Goal: Use online tool/utility: Utilize a website feature to perform a specific function

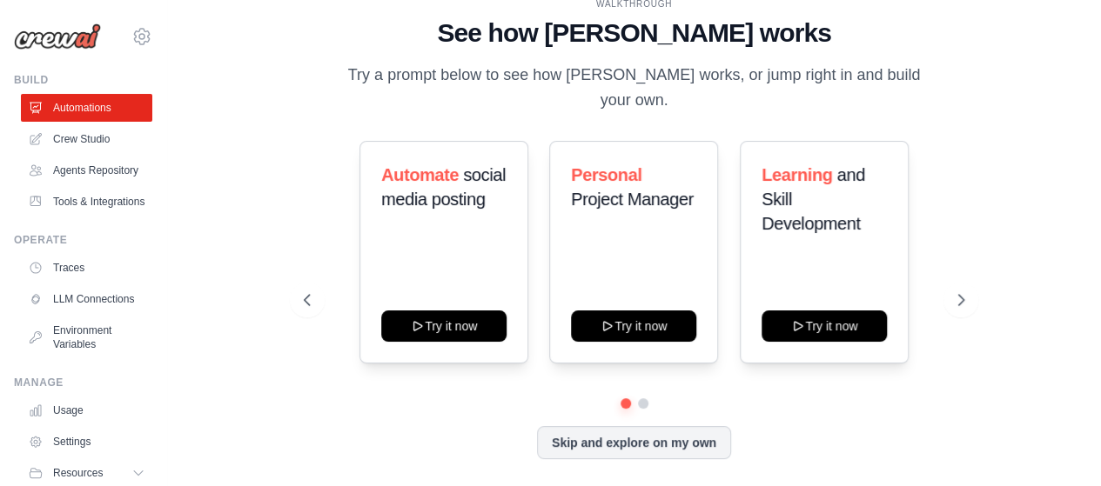
scroll to position [2, 0]
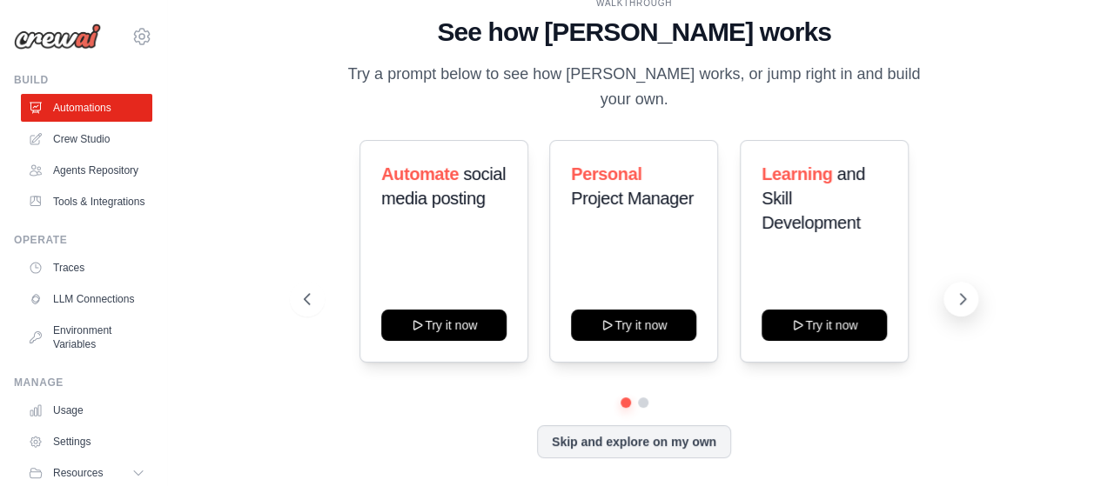
click at [964, 294] on icon at bounding box center [961, 299] width 17 height 17
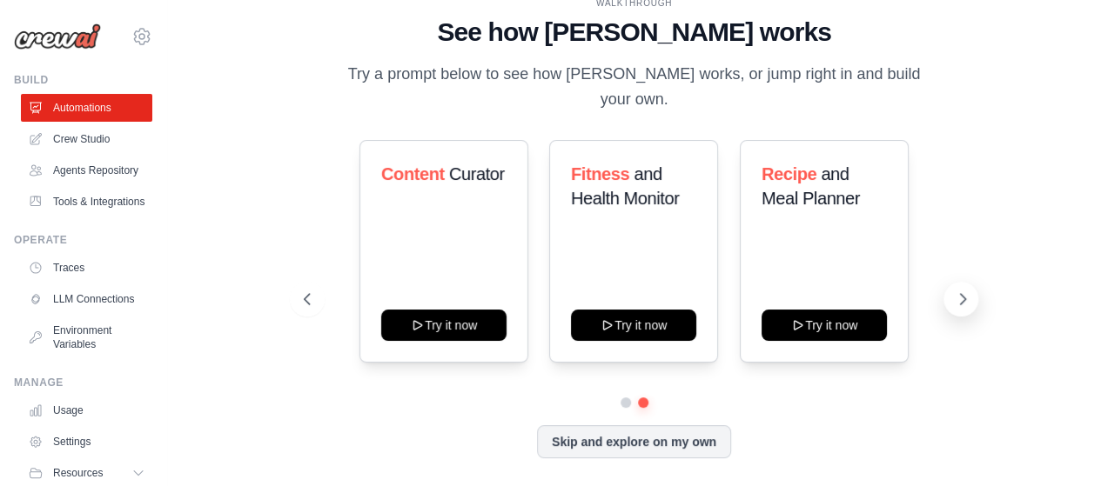
click at [964, 294] on icon at bounding box center [961, 299] width 17 height 17
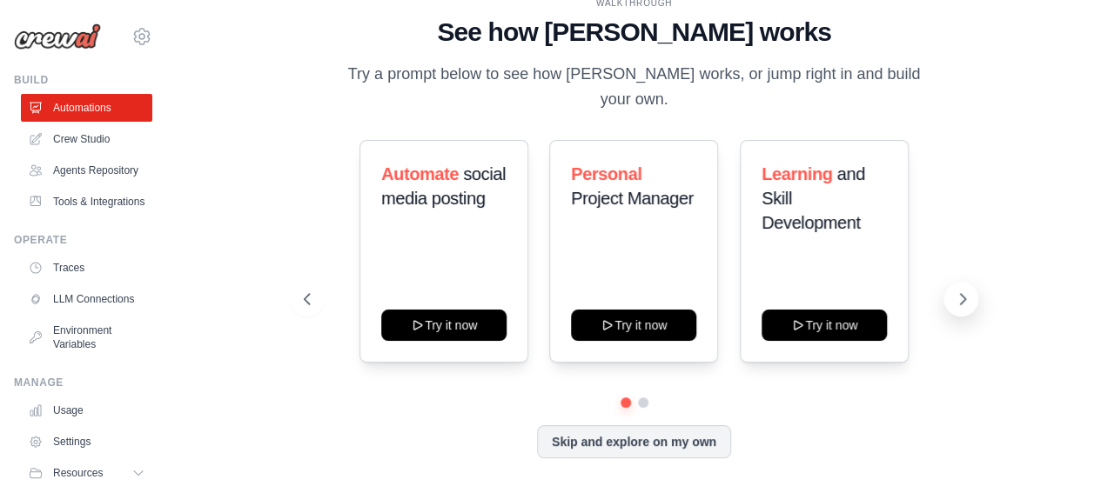
click at [964, 294] on icon at bounding box center [961, 299] width 17 height 17
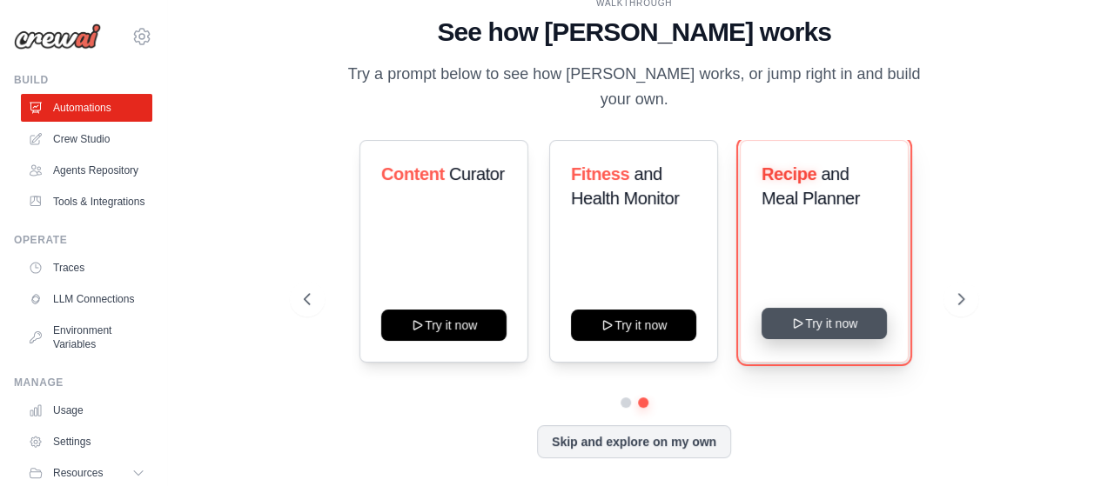
click at [830, 319] on button "Try it now" at bounding box center [823, 323] width 125 height 31
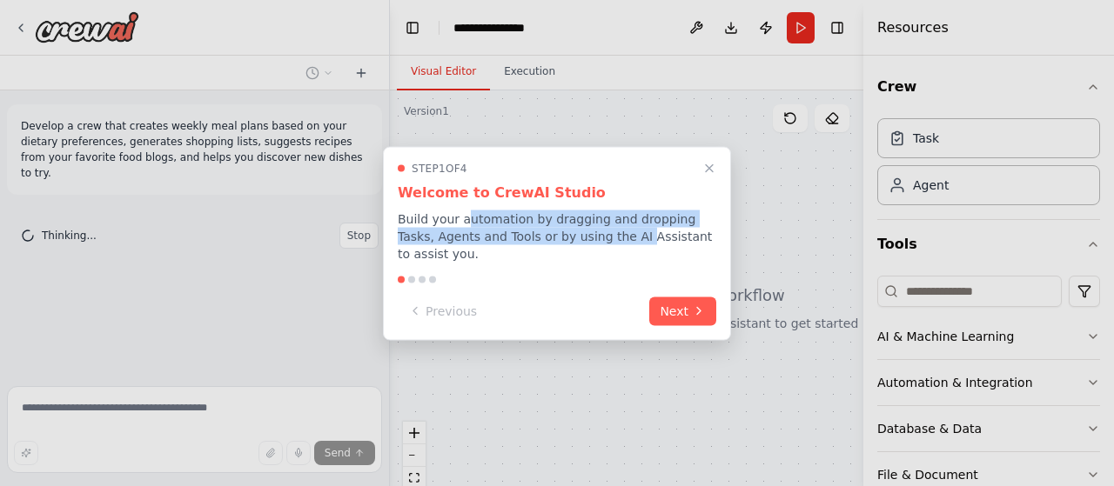
drag, startPoint x: 459, startPoint y: 225, endPoint x: 593, endPoint y: 244, distance: 135.3
click at [593, 244] on p "Build your automation by dragging and dropping Tasks, Agents and Tools or by us…" at bounding box center [557, 236] width 318 height 52
click at [692, 304] on icon at bounding box center [699, 310] width 14 height 14
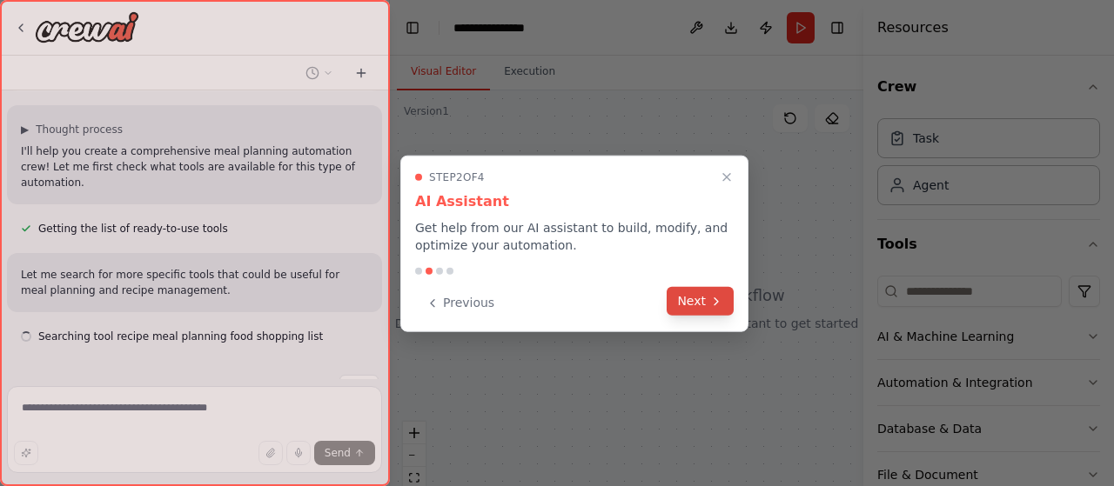
scroll to position [119, 0]
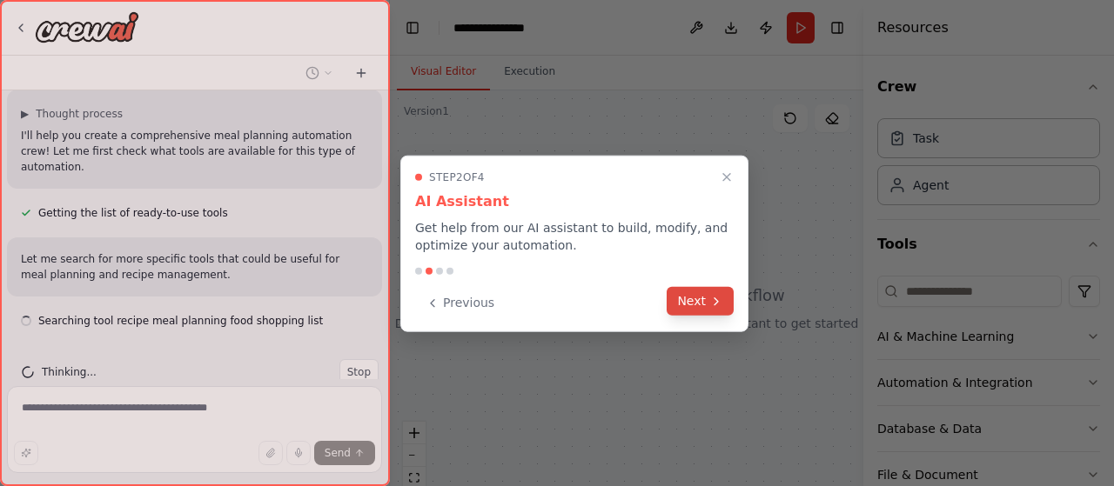
click at [701, 309] on button "Next" at bounding box center [699, 301] width 67 height 29
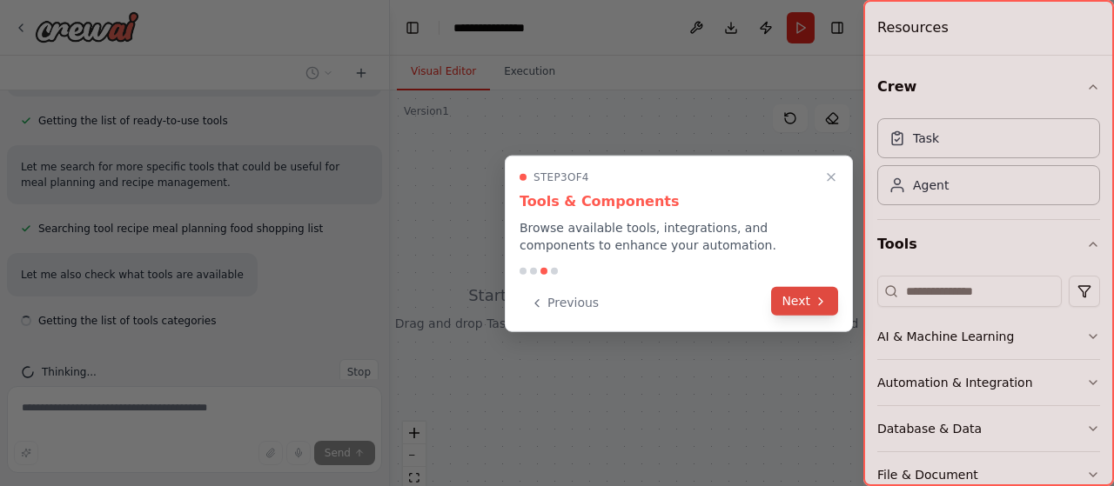
click at [806, 305] on button "Next" at bounding box center [804, 301] width 67 height 29
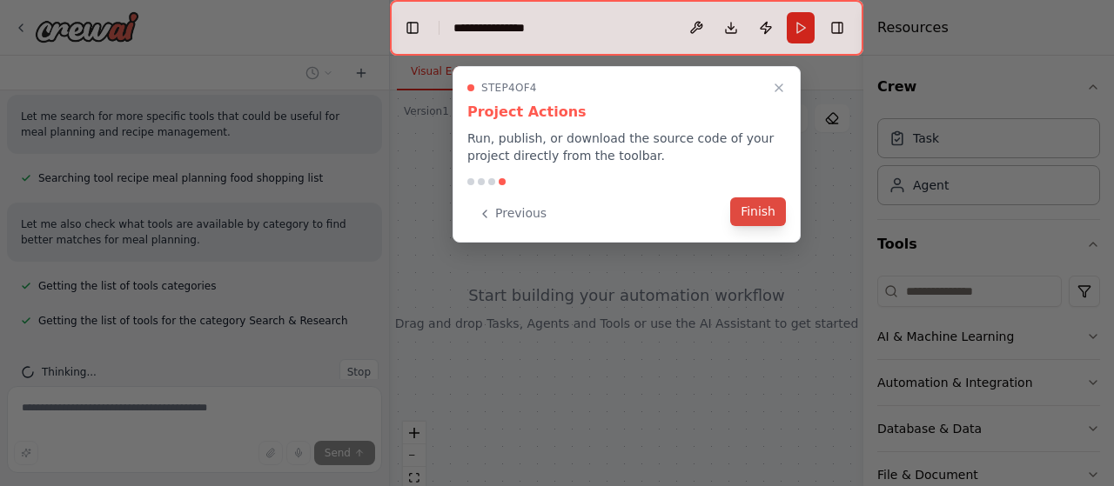
scroll to position [297, 0]
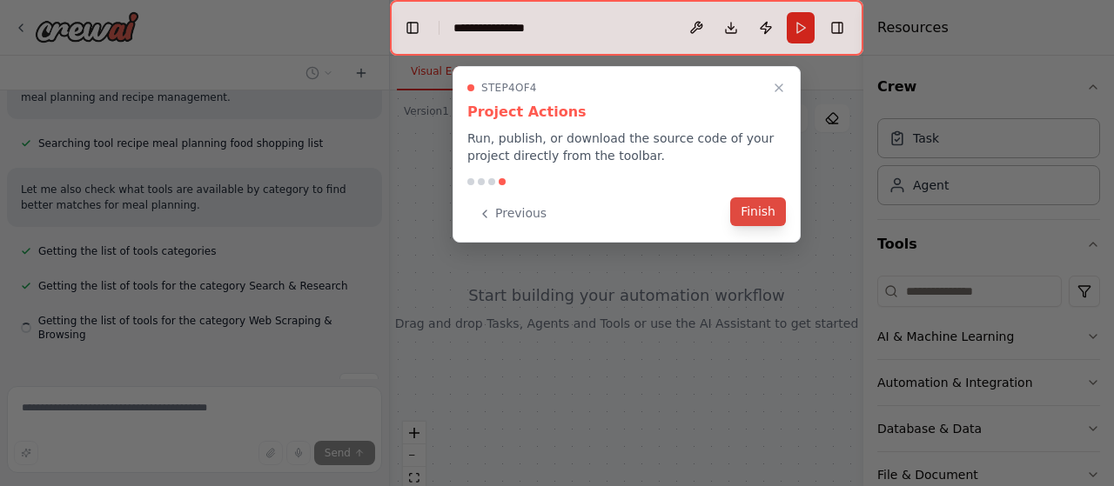
click at [750, 222] on button "Finish" at bounding box center [758, 211] width 56 height 29
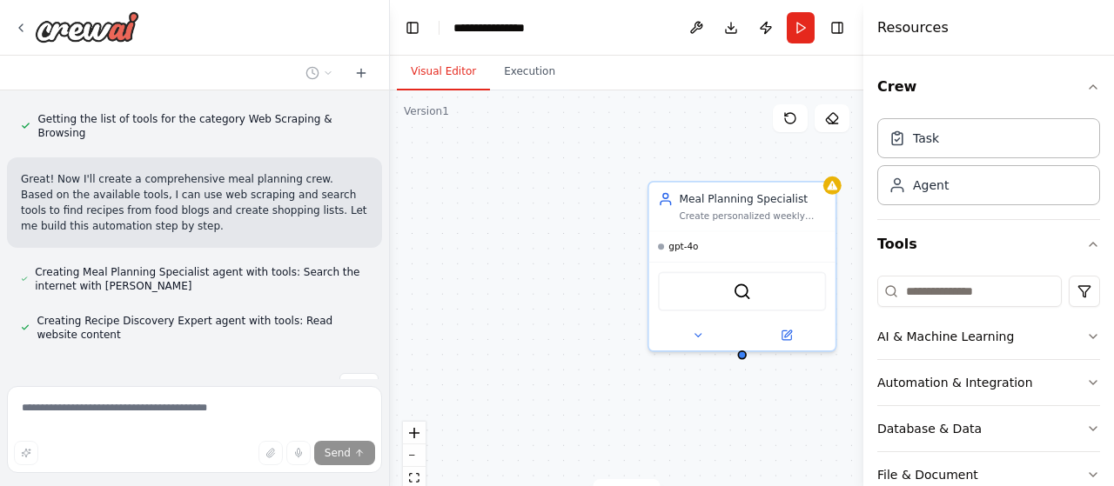
scroll to position [533, 0]
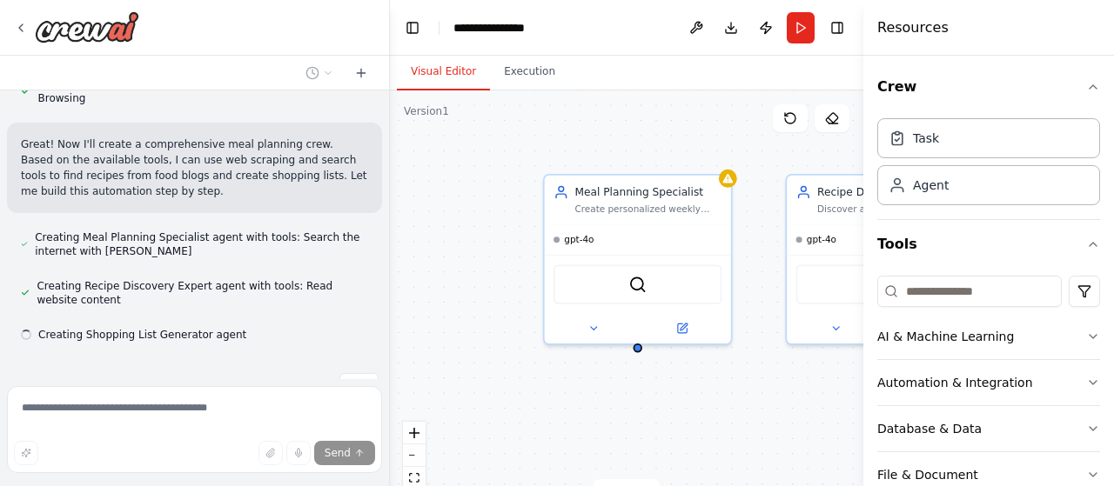
drag, startPoint x: 652, startPoint y: 271, endPoint x: 470, endPoint y: 284, distance: 183.2
click at [470, 284] on div "Meal Planning Specialist Create personalized weekly meal plans based on {dietar…" at bounding box center [626, 307] width 473 height 435
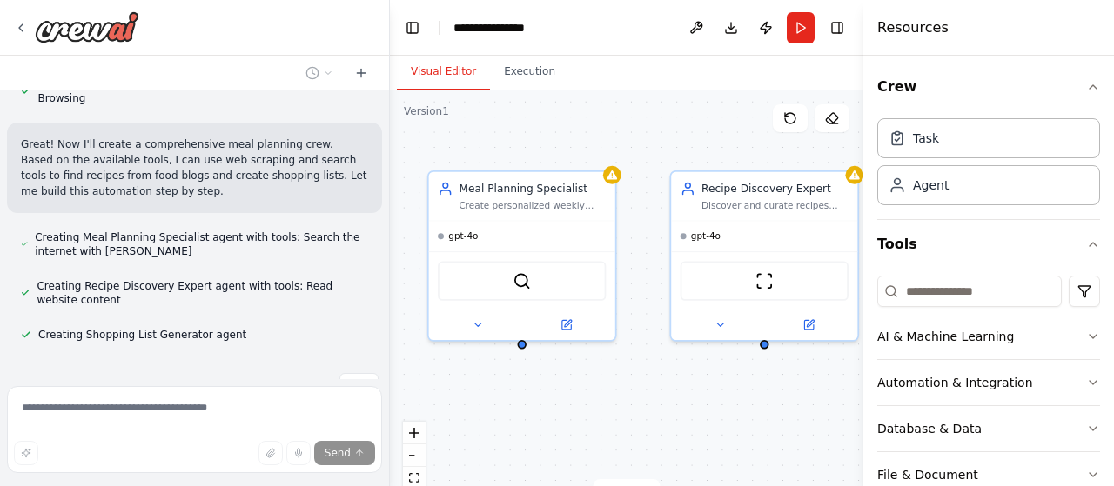
drag, startPoint x: 694, startPoint y: 422, endPoint x: 579, endPoint y: 418, distance: 115.8
click at [579, 418] on div "Meal Planning Specialist Create personalized weekly meal plans based on {dietar…" at bounding box center [626, 307] width 473 height 435
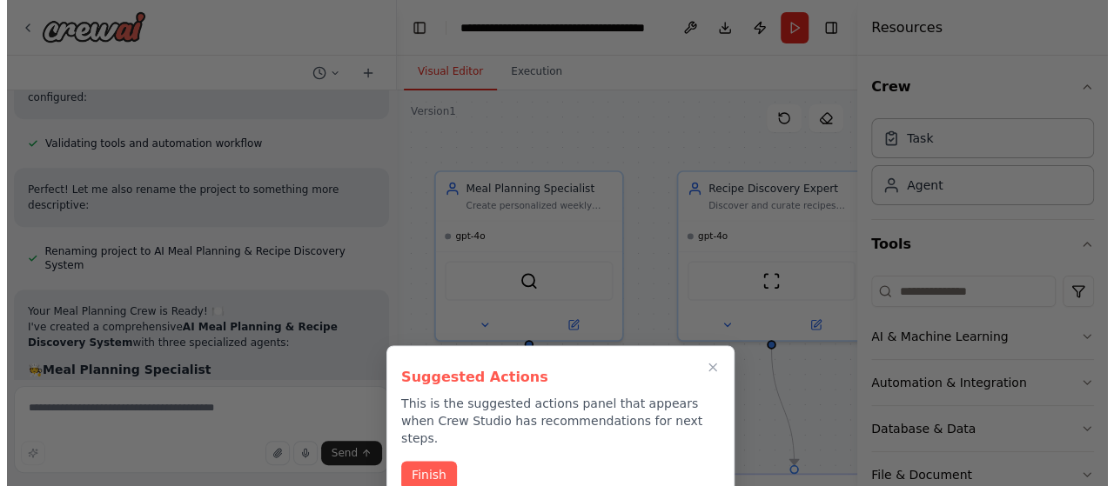
scroll to position [1669, 0]
